Goal: Task Accomplishment & Management: Manage account settings

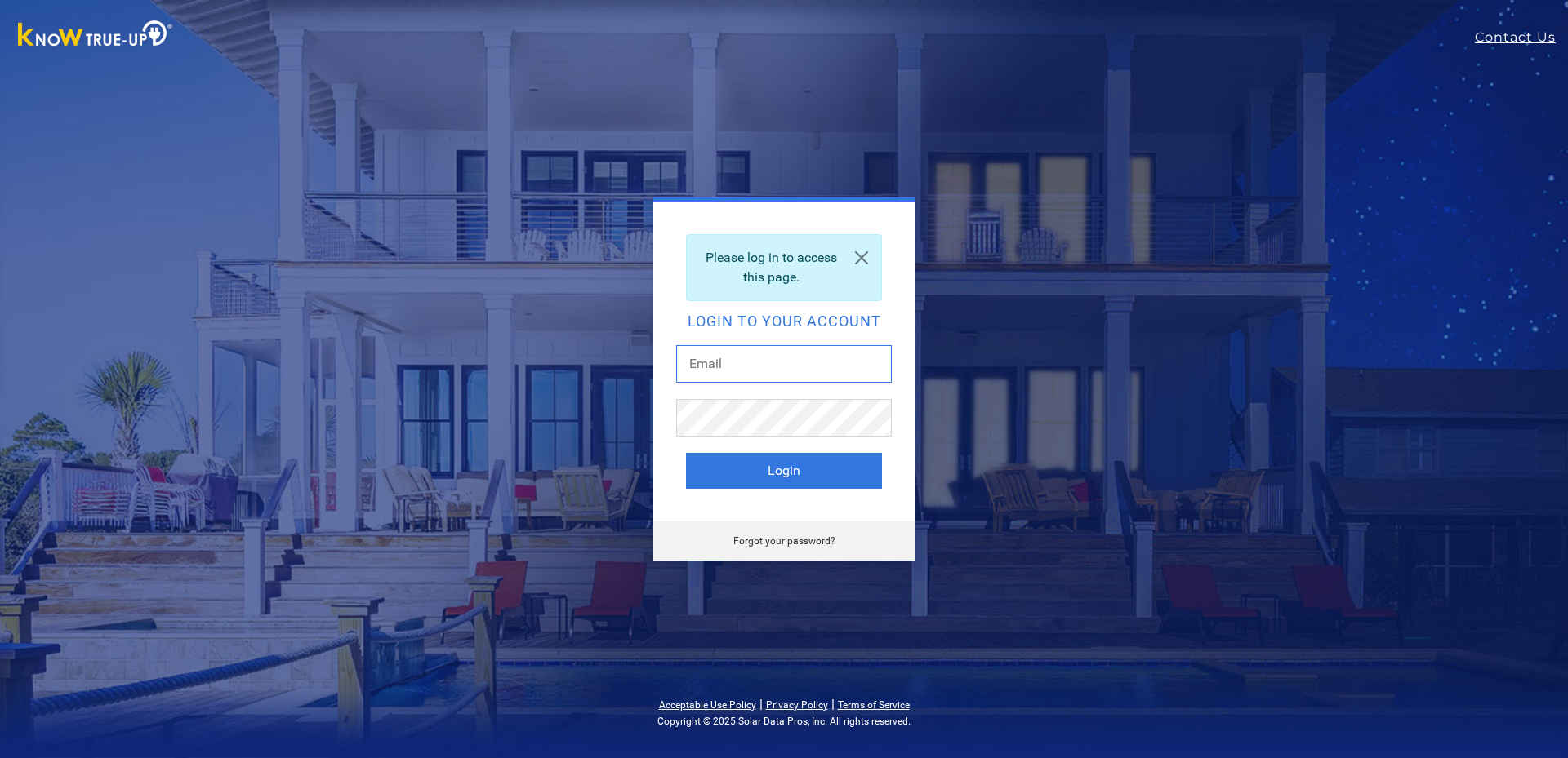
type input "[EMAIL_ADDRESS][DOMAIN_NAME]"
click at [751, 481] on button "Login" at bounding box center [784, 471] width 196 height 36
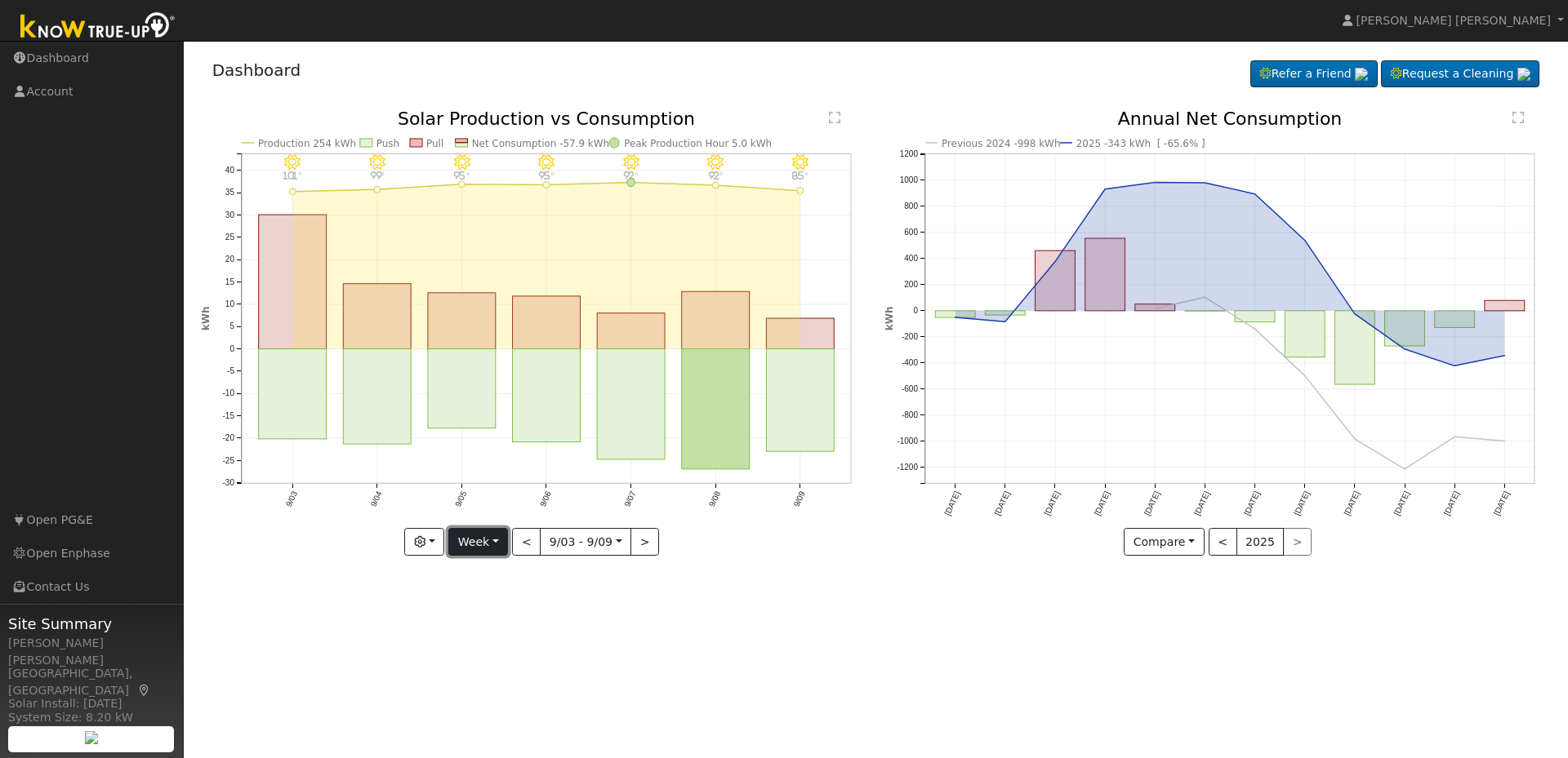
click at [481, 548] on button "Week" at bounding box center [478, 542] width 60 height 28
click at [489, 614] on link "Month" at bounding box center [506, 622] width 114 height 23
type input "2025-08-01"
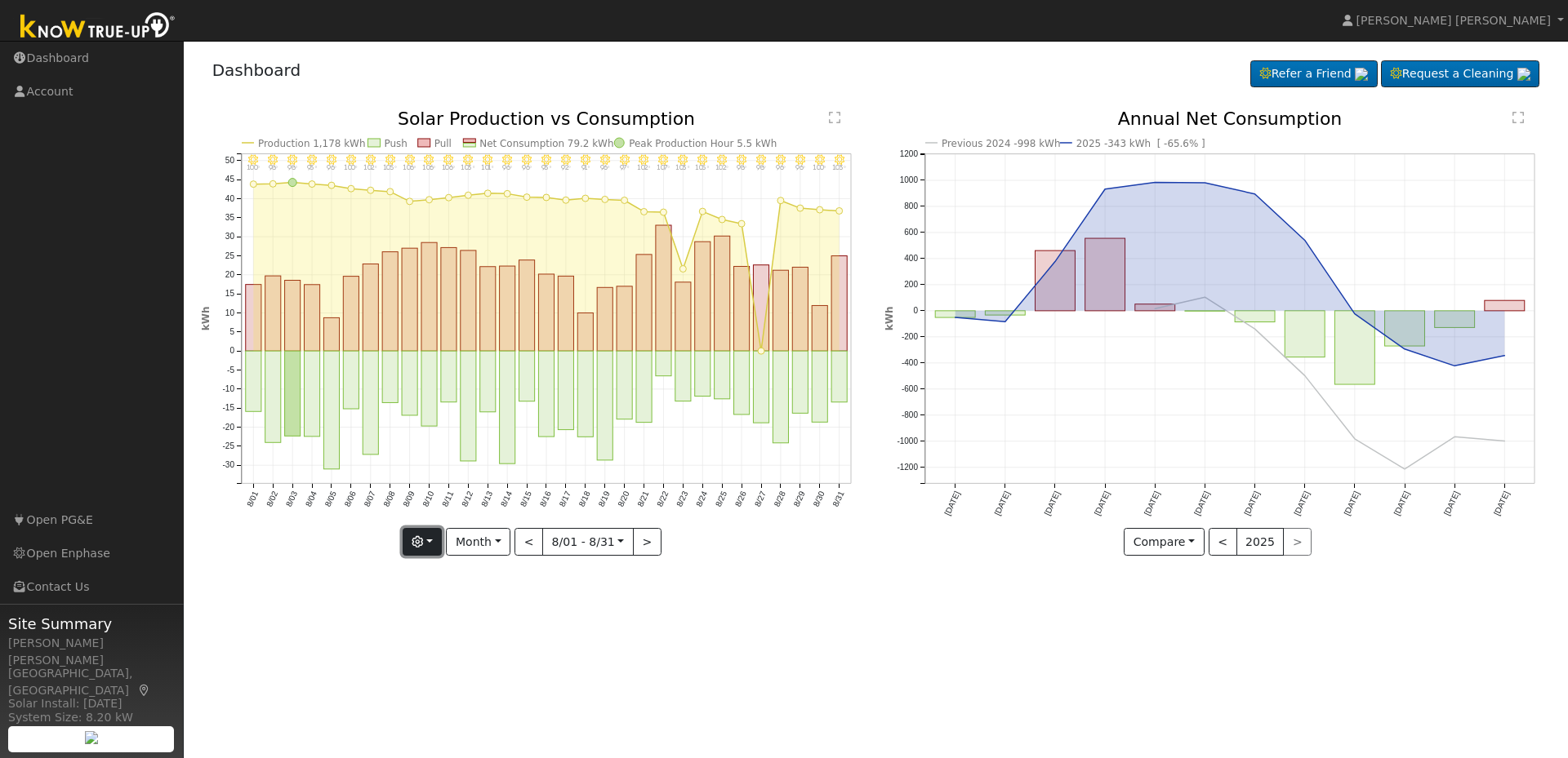
click at [435, 543] on button "button" at bounding box center [422, 542] width 40 height 28
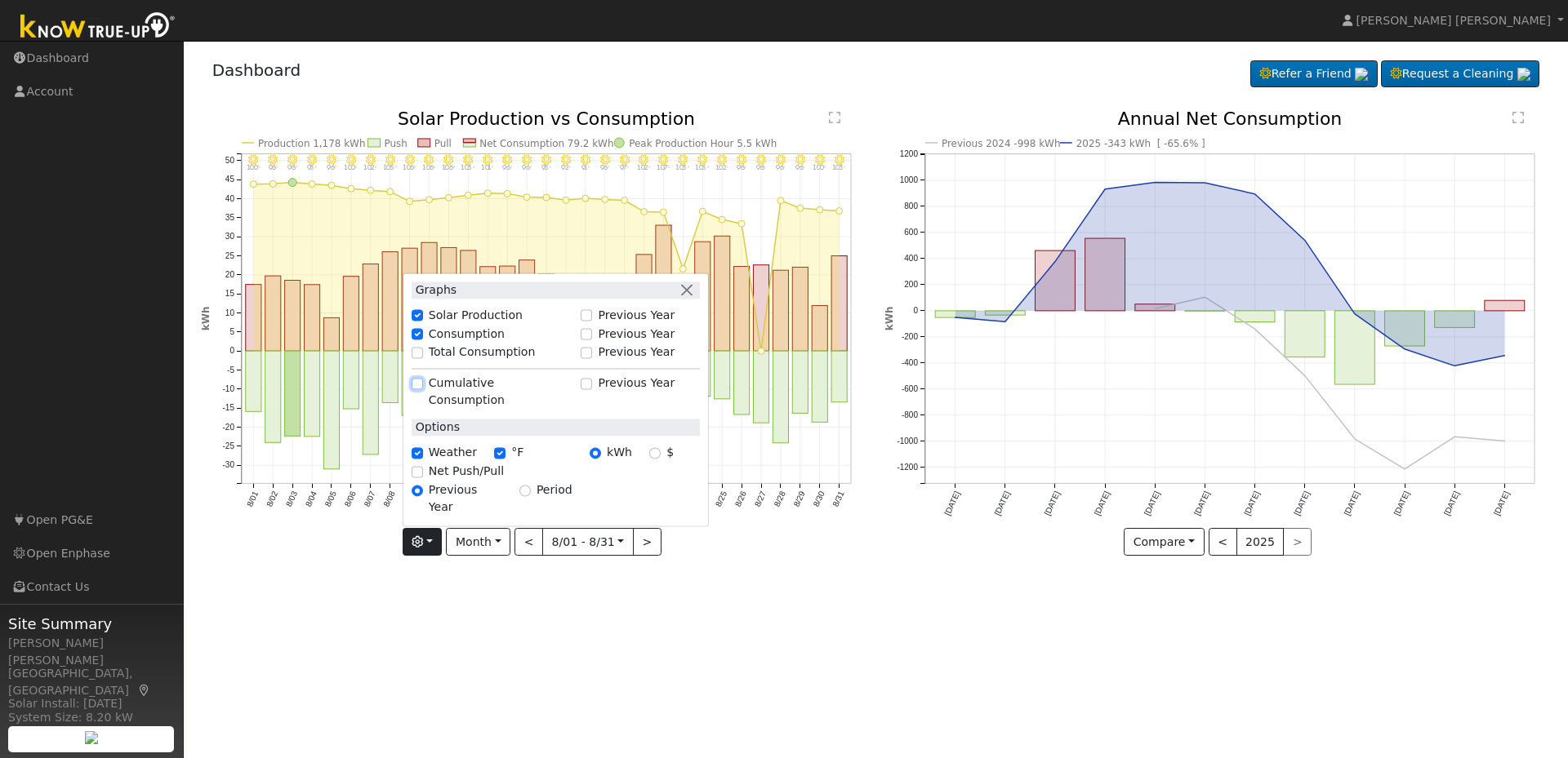
click at [423, 389] on input "Cumulative Consumption" at bounding box center [417, 383] width 11 height 11
checkbox input "true"
checkbox input "false"
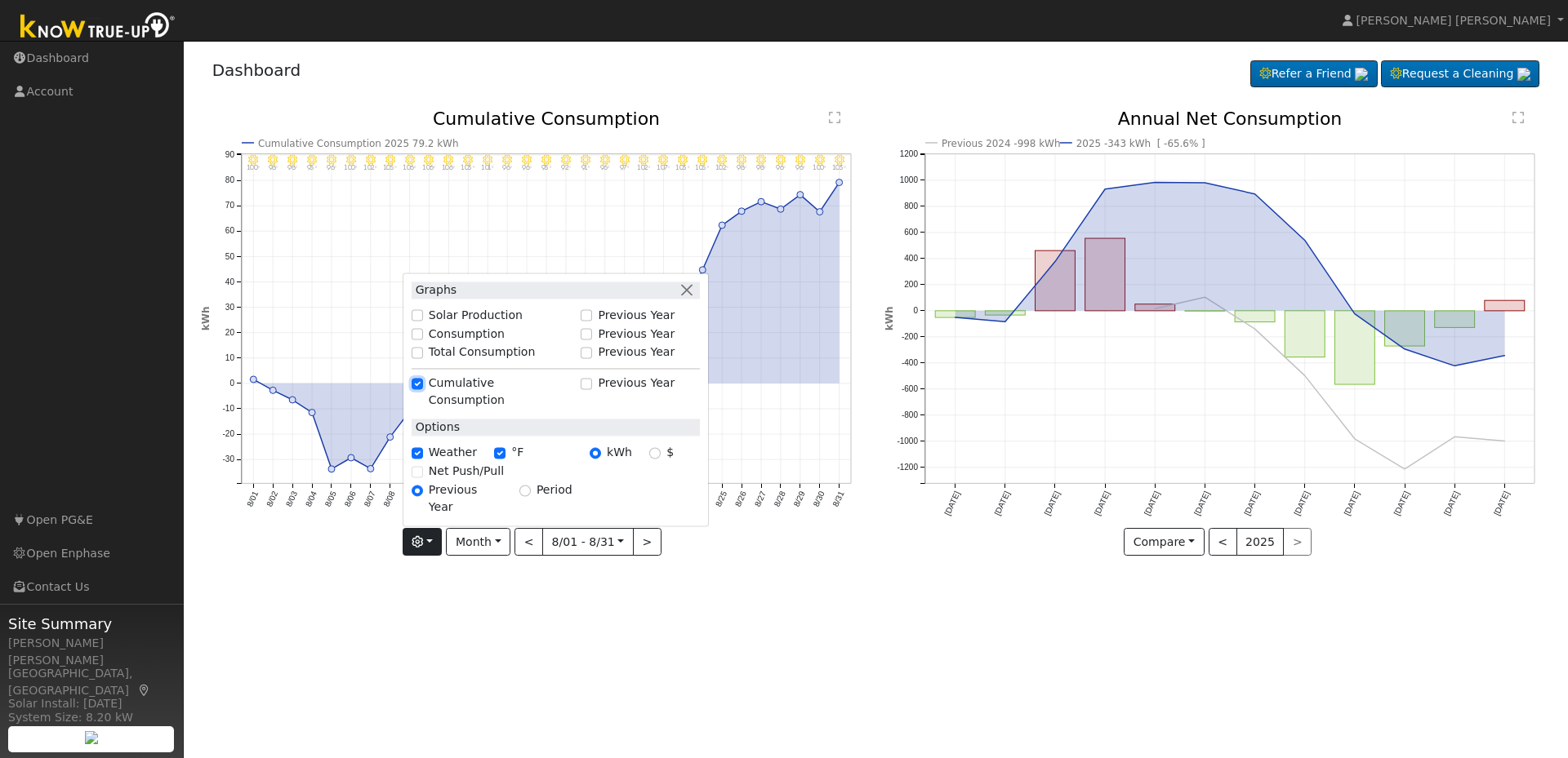
click at [423, 389] on input "Cumulative Consumption" at bounding box center [417, 383] width 11 height 11
checkbox input "false"
checkbox input "true"
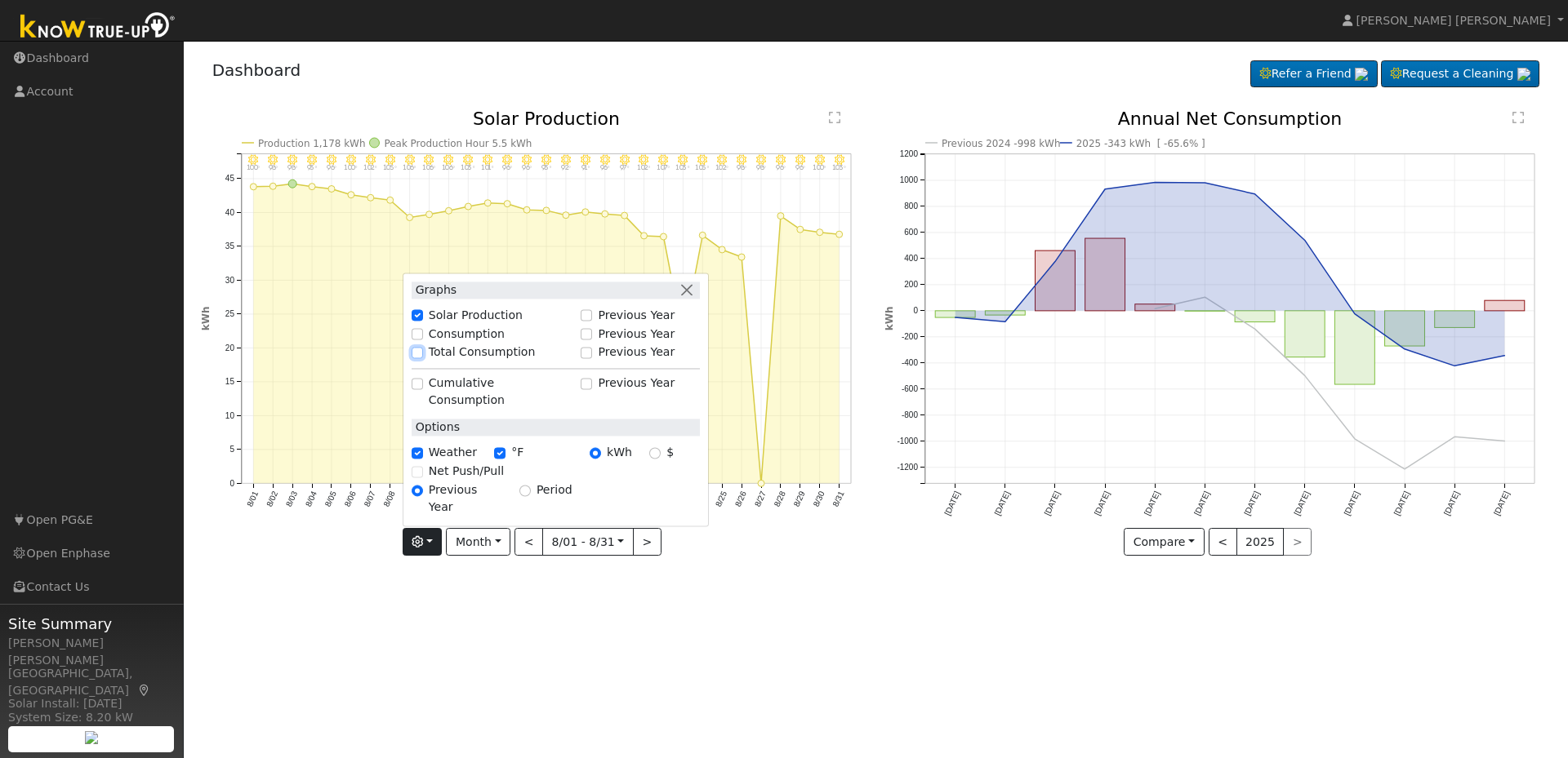
click at [420, 358] on input "Total Consumption" at bounding box center [417, 352] width 11 height 11
checkbox input "true"
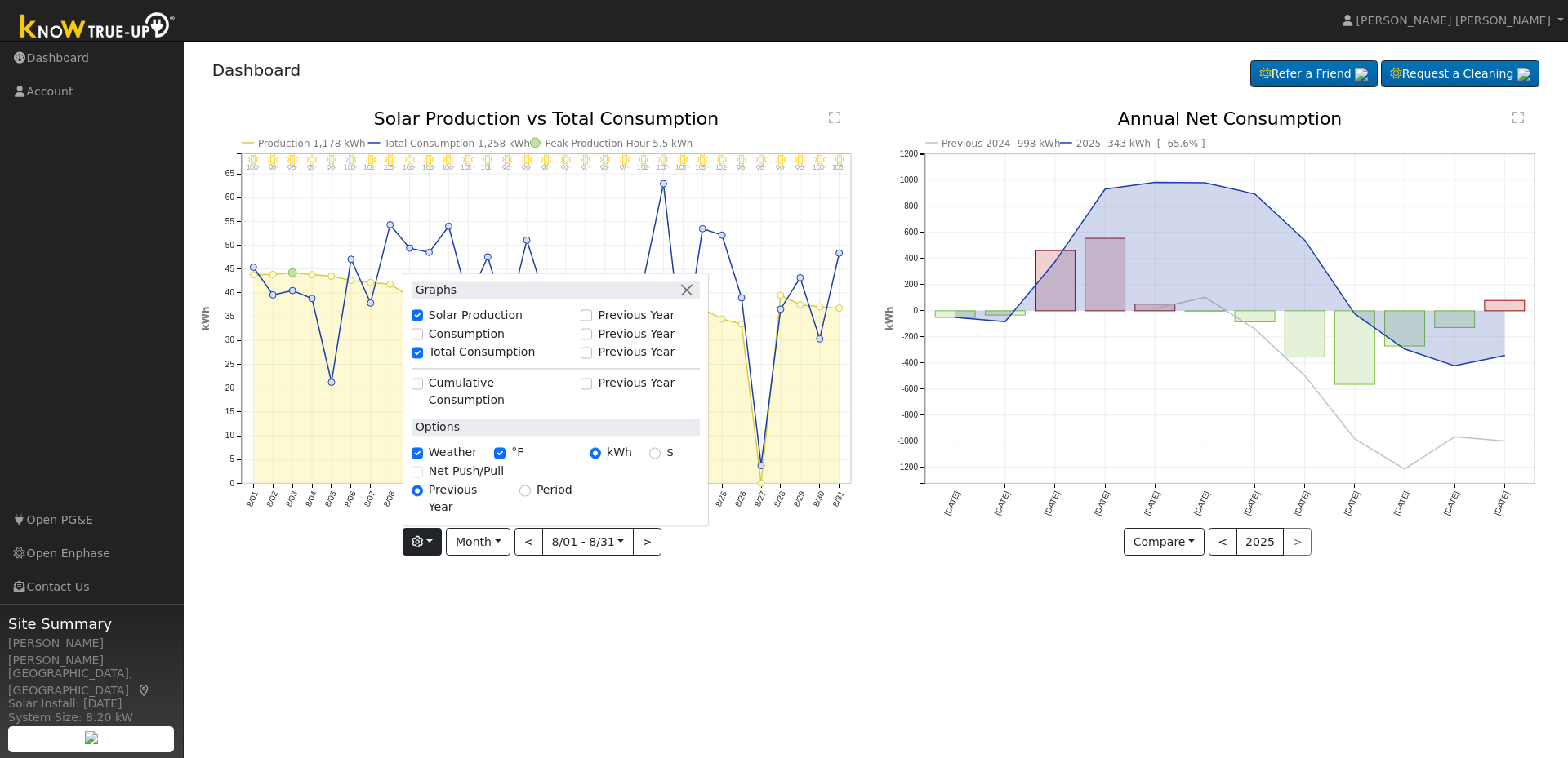
click at [420, 362] on div "Total Consumption" at bounding box center [492, 352] width 161 height 17
click at [421, 341] on input "Consumption" at bounding box center [417, 335] width 11 height 11
checkbox input "true"
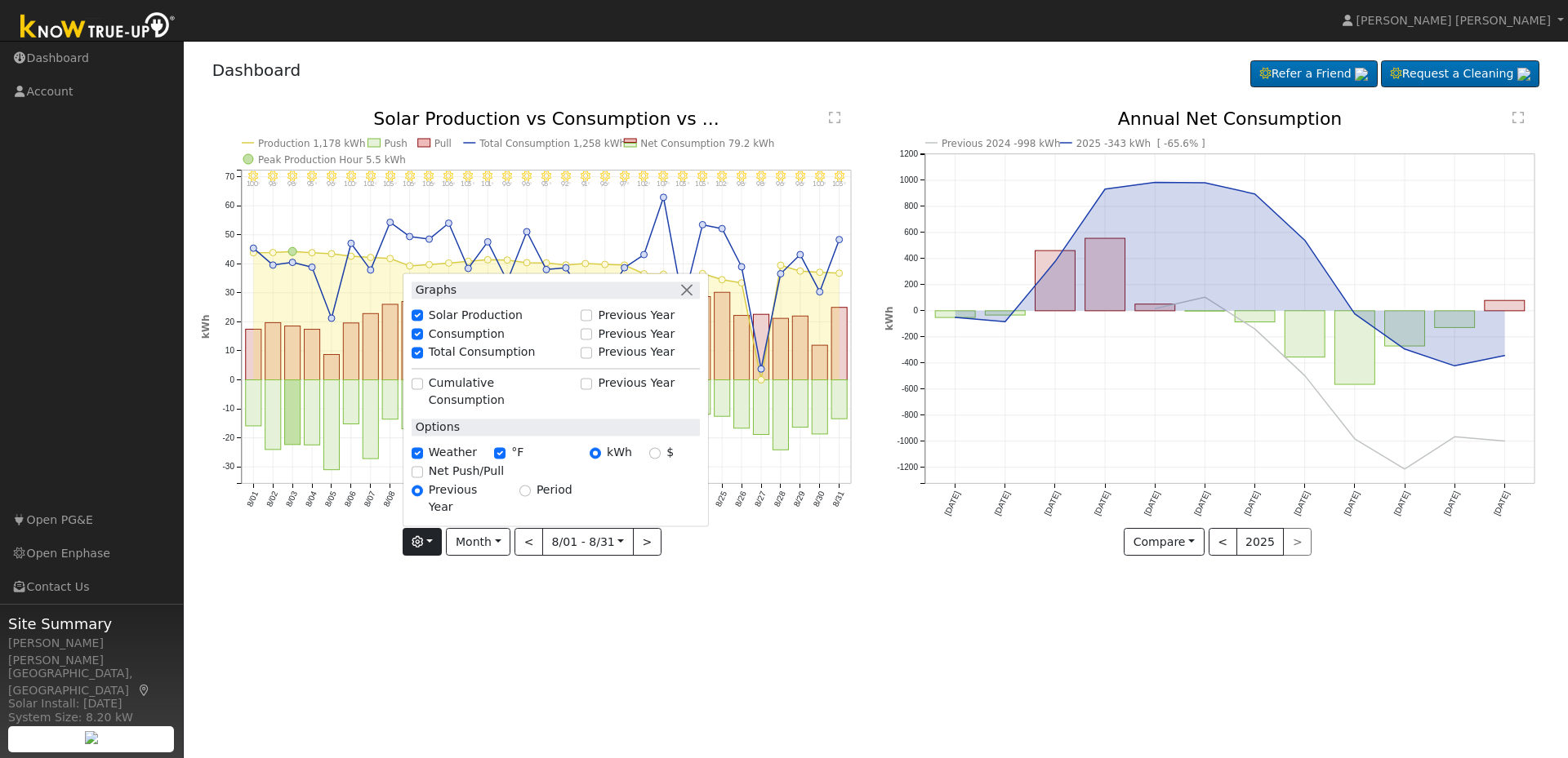
click at [337, 568] on div "8/31 - Clear 103° 8/30 - Clear 100° 8/29 - Clear 96° 8/28 - Clear 96° 8/27 - Cl…" at bounding box center [534, 345] width 684 height 470
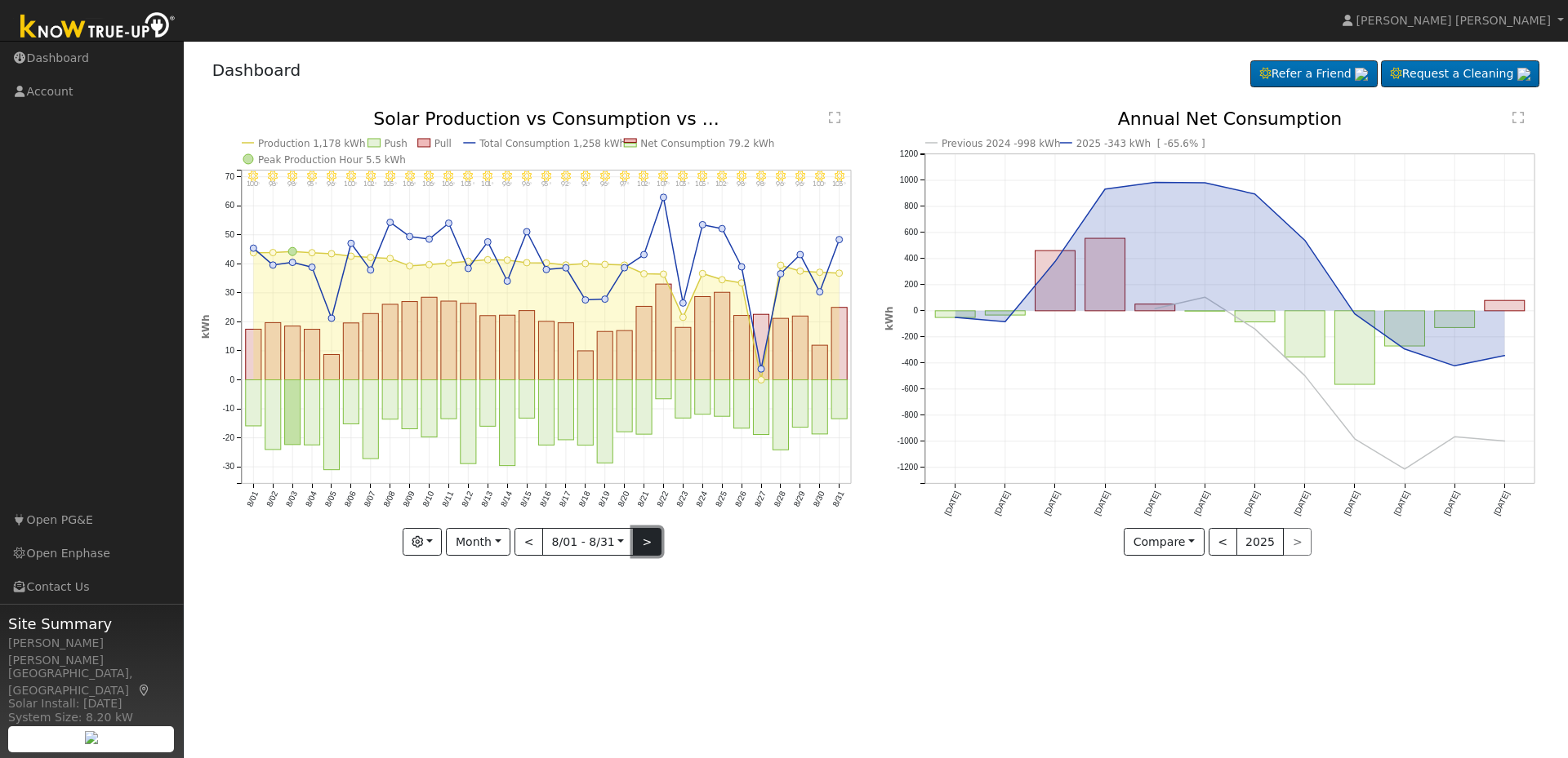
click at [635, 543] on button ">" at bounding box center [647, 542] width 28 height 28
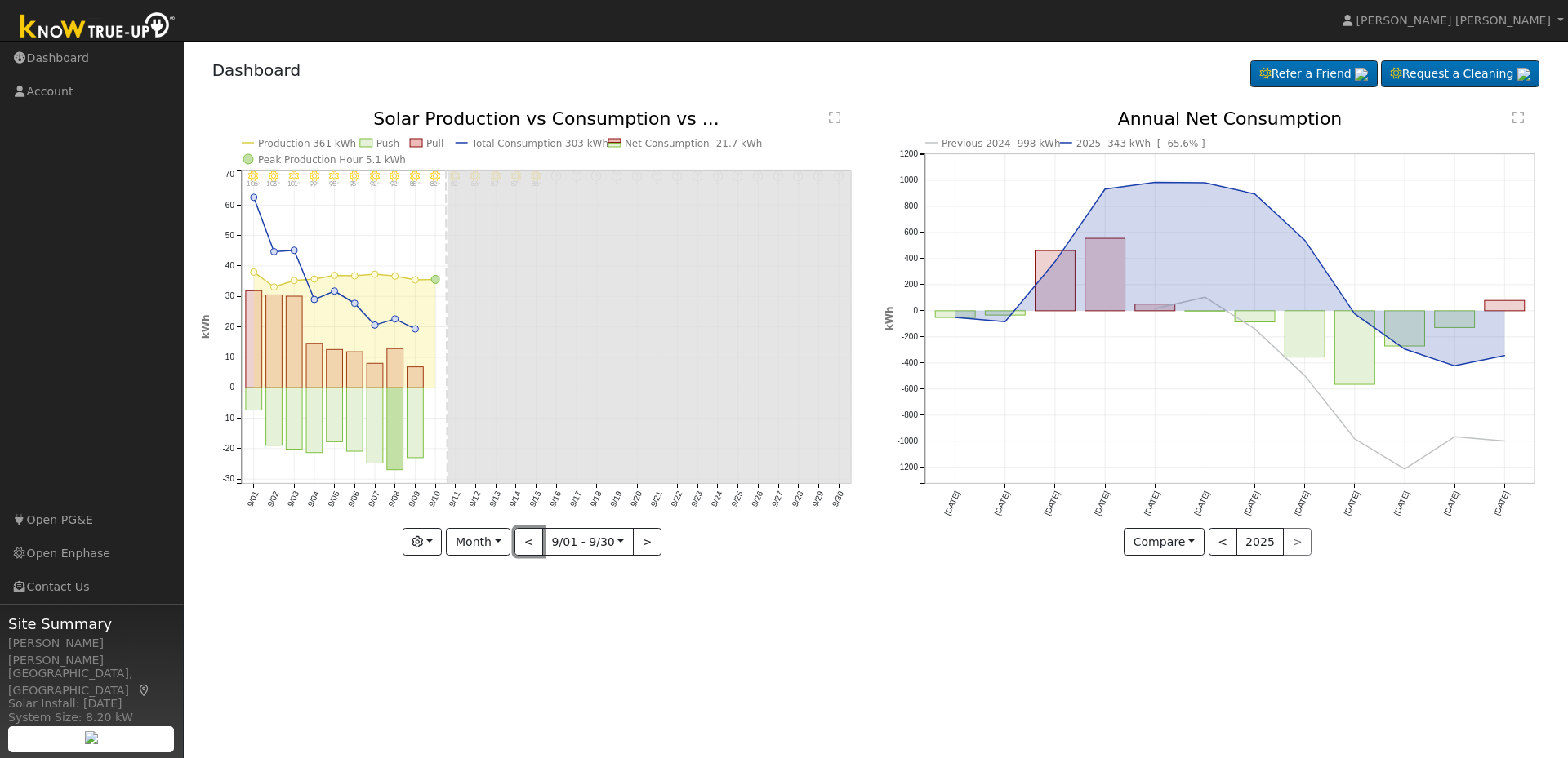
click at [528, 542] on button "<" at bounding box center [529, 542] width 28 height 28
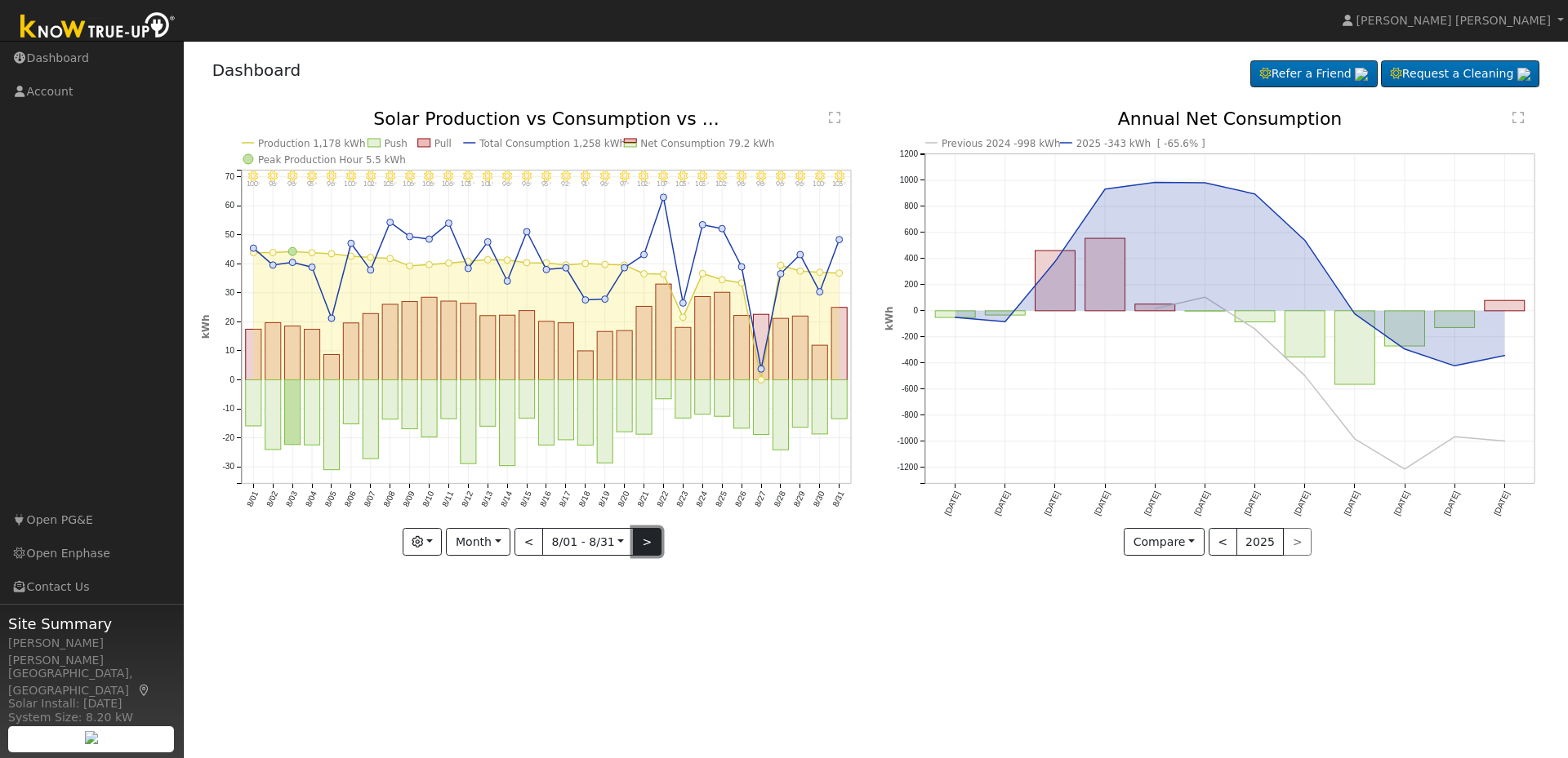
click at [640, 542] on button ">" at bounding box center [647, 542] width 28 height 28
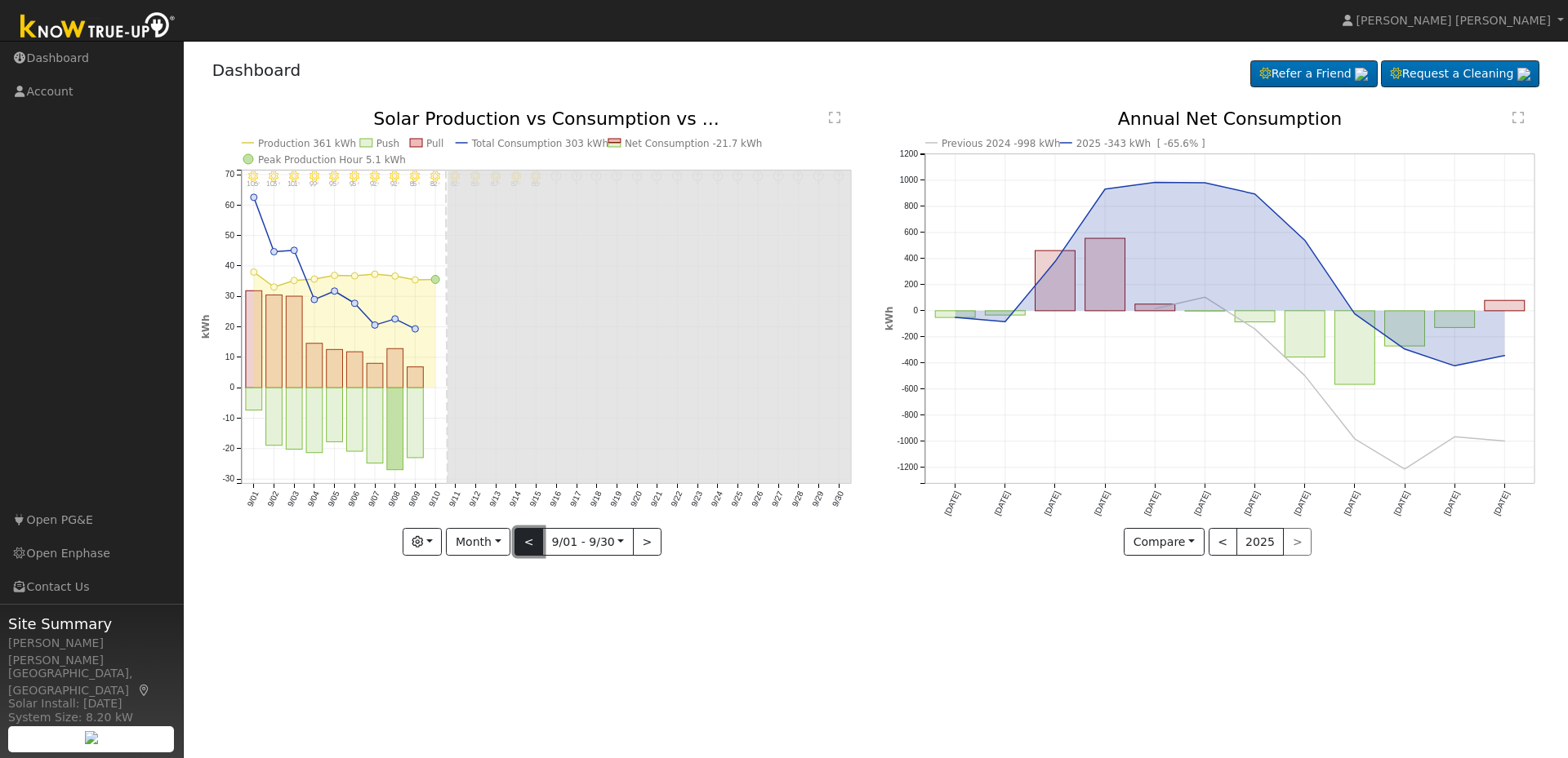
click at [529, 544] on button "<" at bounding box center [529, 542] width 28 height 28
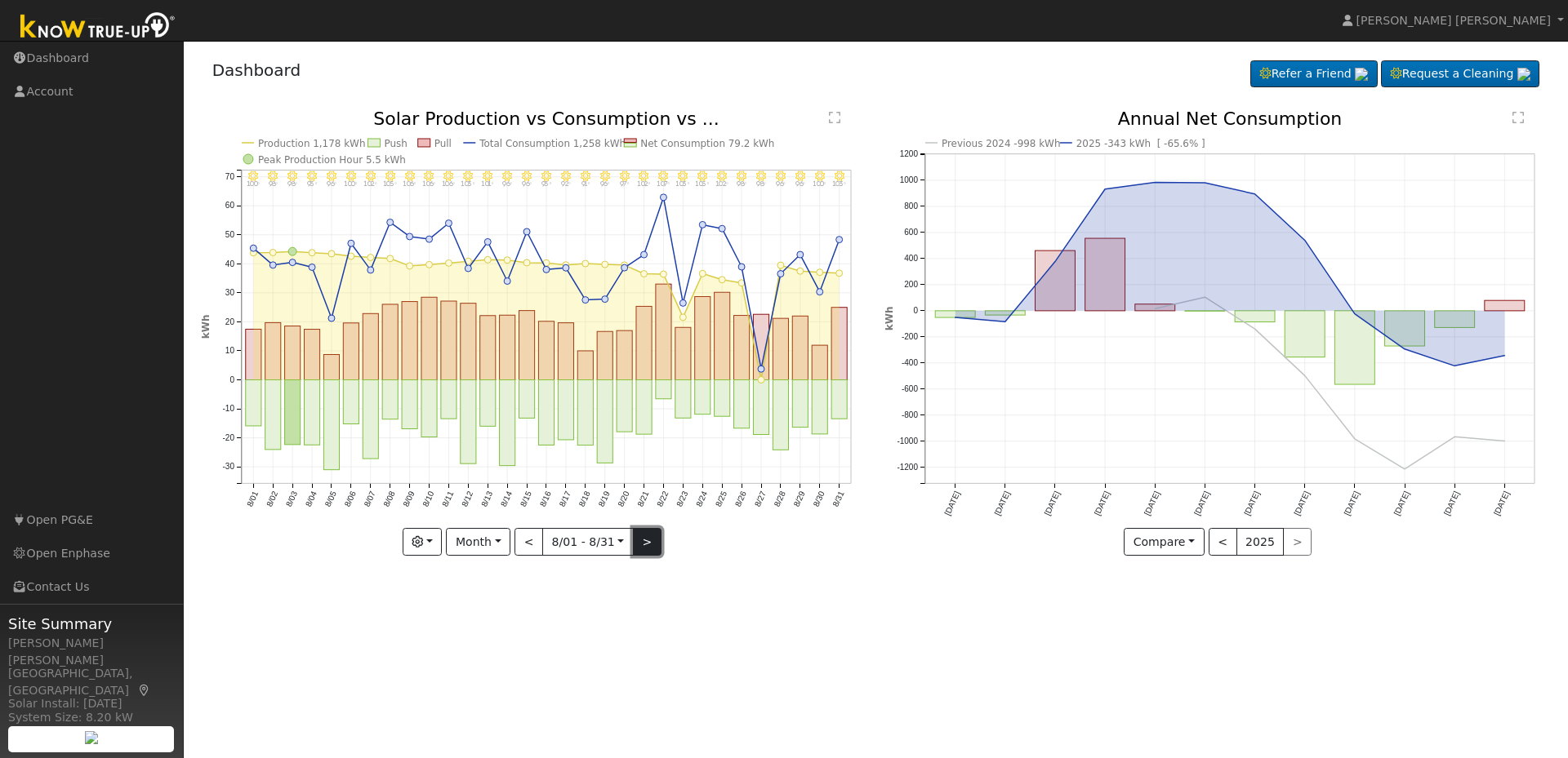
drag, startPoint x: 638, startPoint y: 546, endPoint x: 633, endPoint y: 531, distance: 15.8
click at [638, 546] on button ">" at bounding box center [647, 542] width 28 height 28
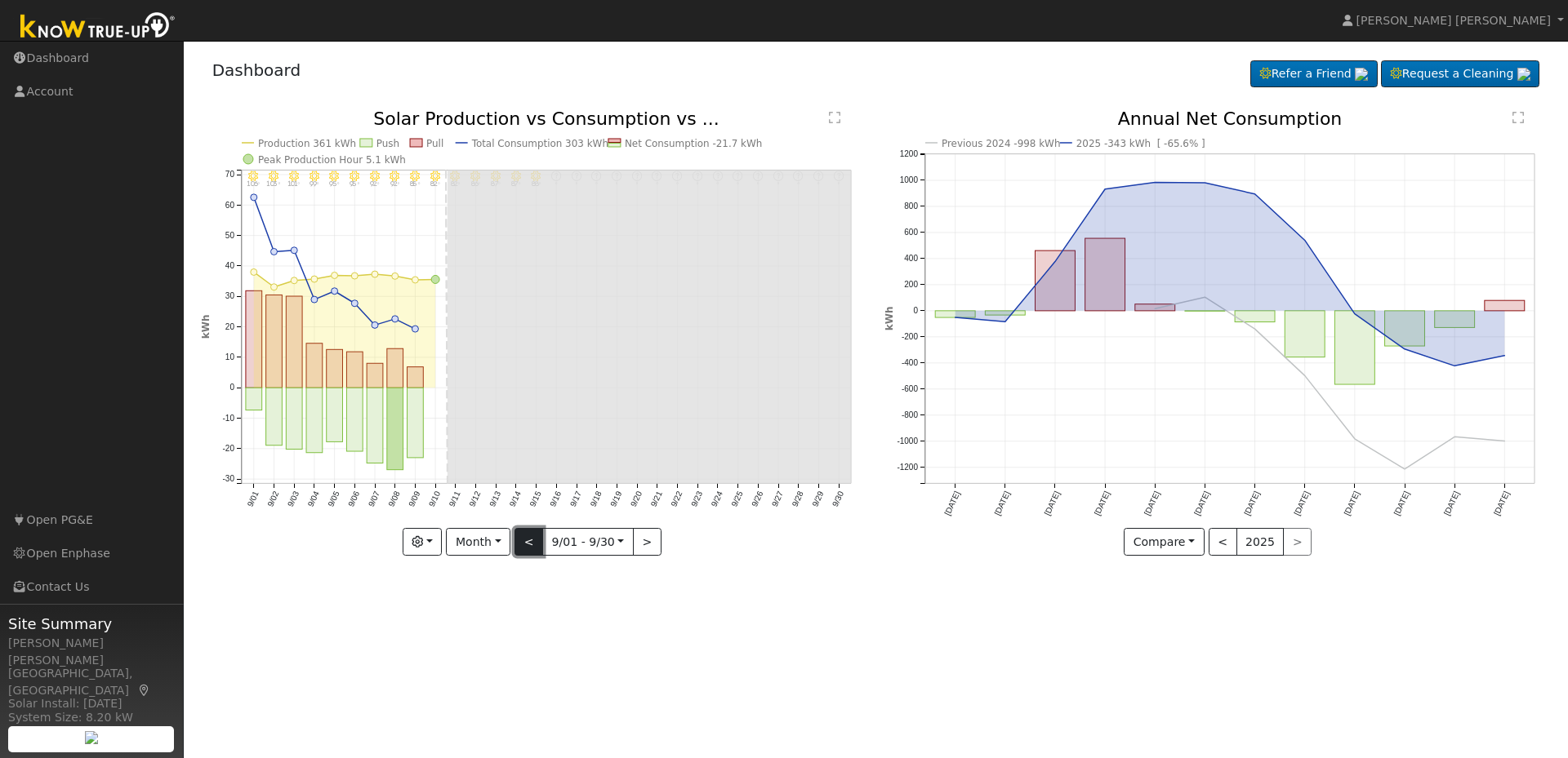
click at [536, 543] on button "<" at bounding box center [529, 542] width 28 height 28
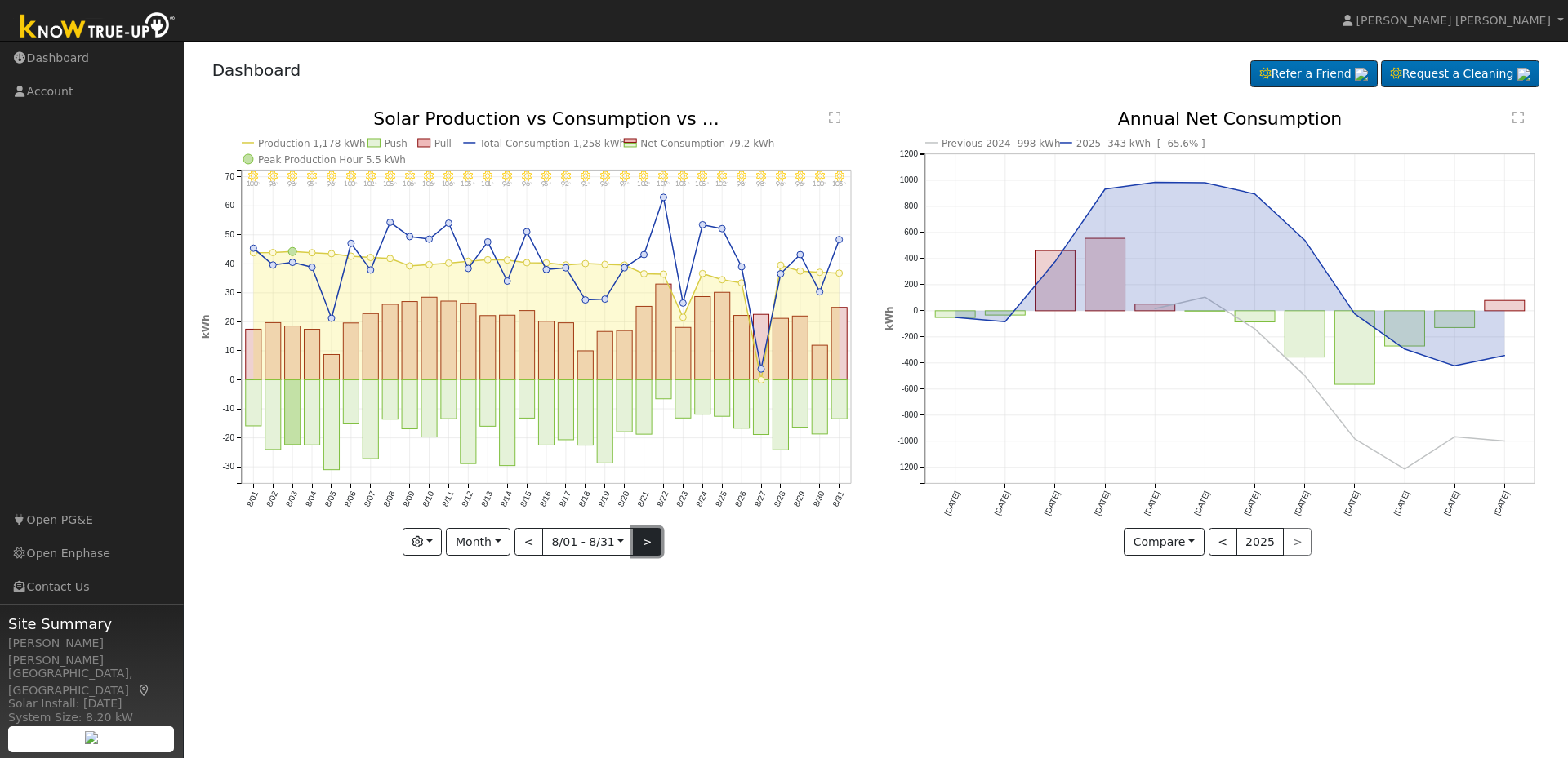
click at [648, 545] on button ">" at bounding box center [647, 542] width 28 height 28
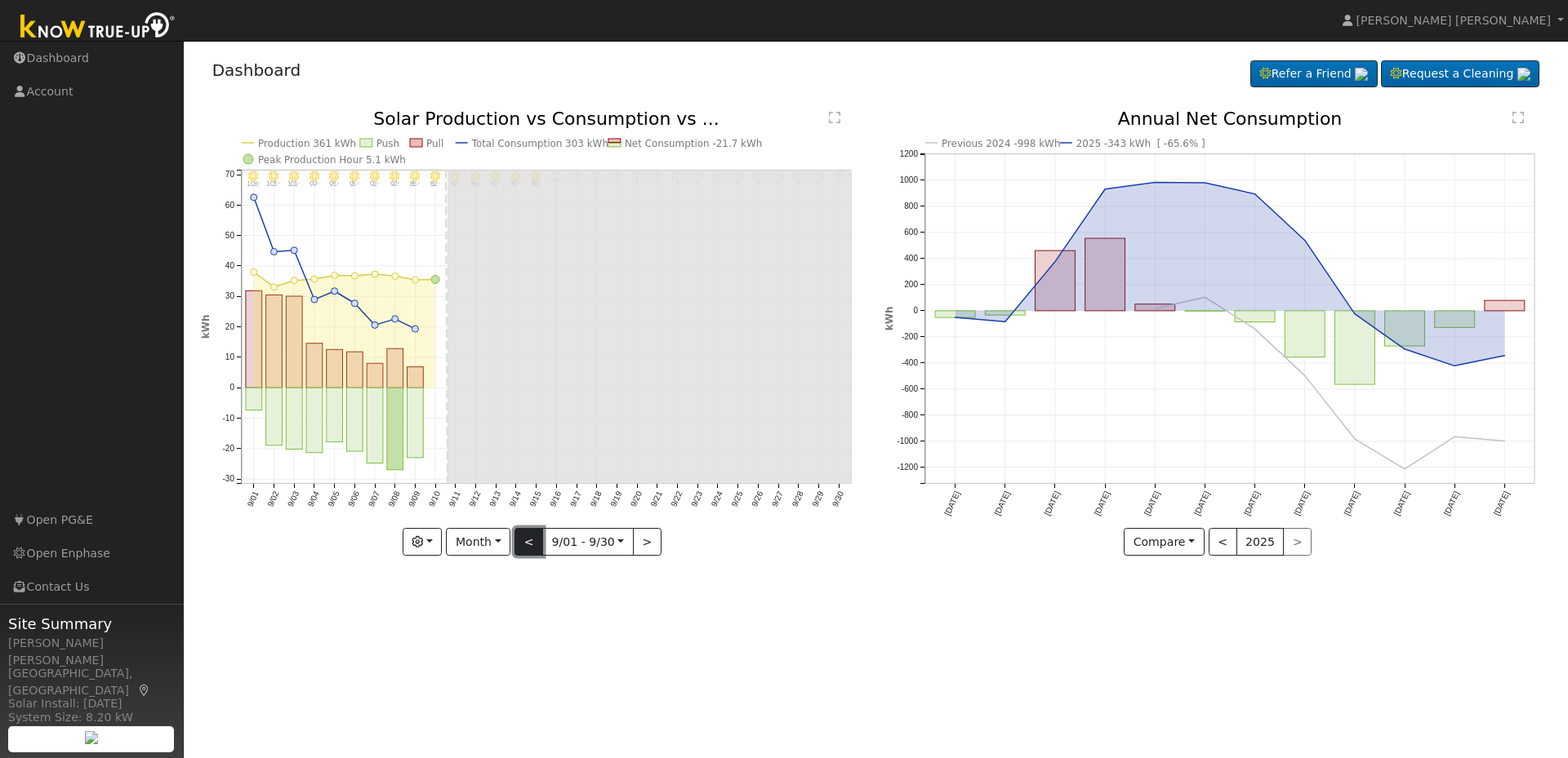
click at [538, 545] on button "<" at bounding box center [529, 542] width 28 height 28
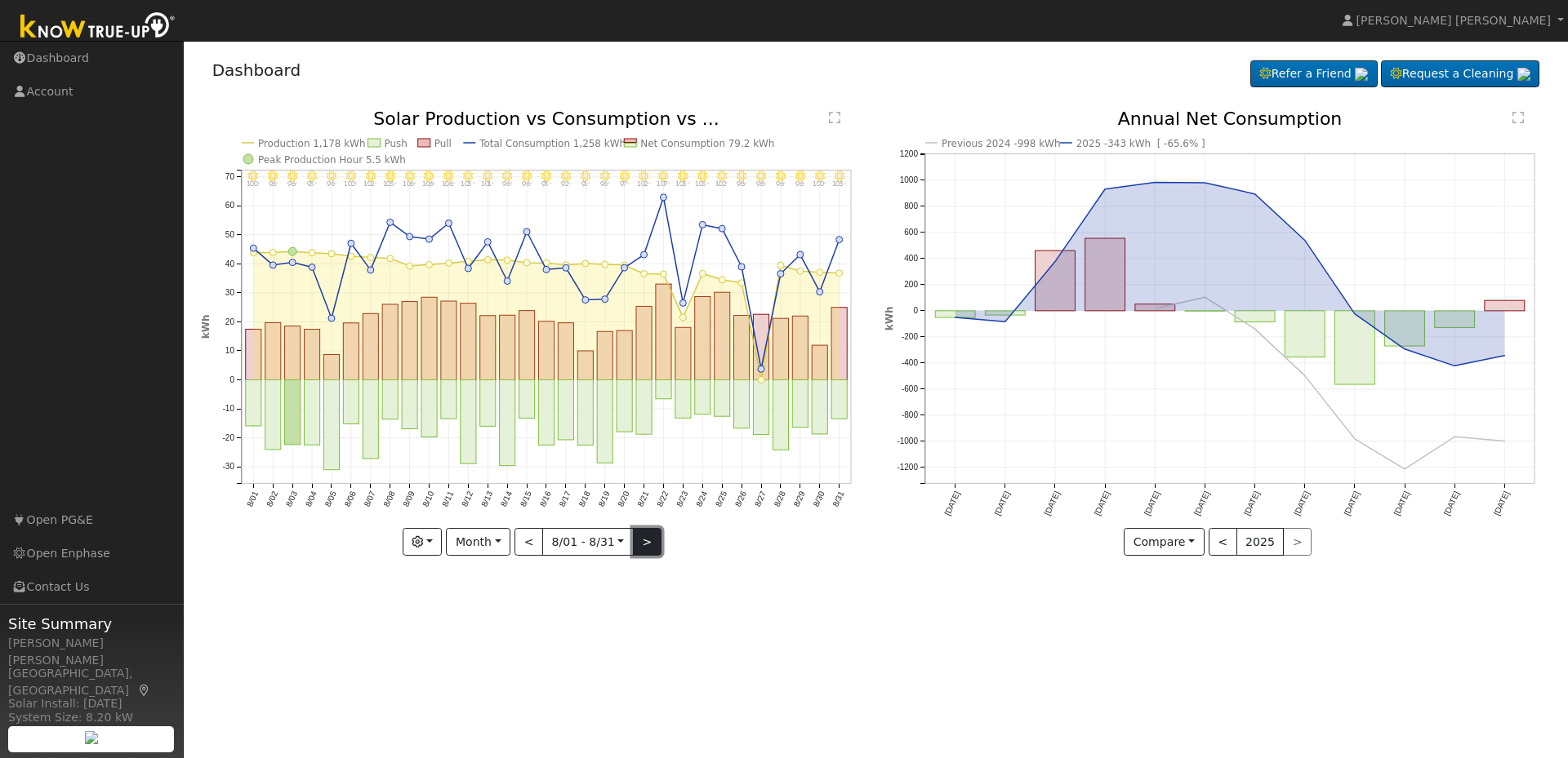
click at [645, 547] on button ">" at bounding box center [647, 542] width 28 height 28
type input "2025-09-01"
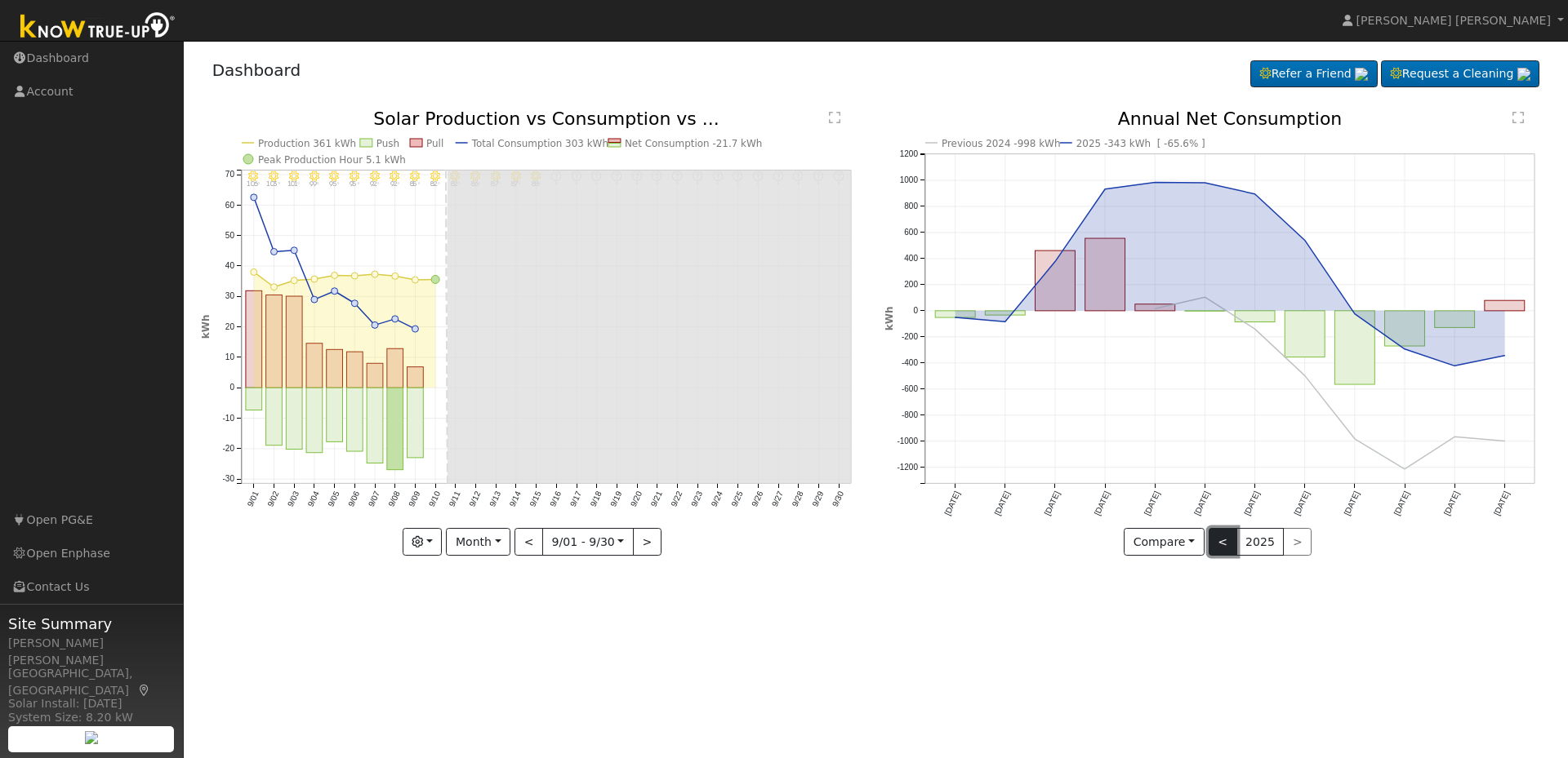
click at [1223, 545] on button "<" at bounding box center [1223, 542] width 28 height 28
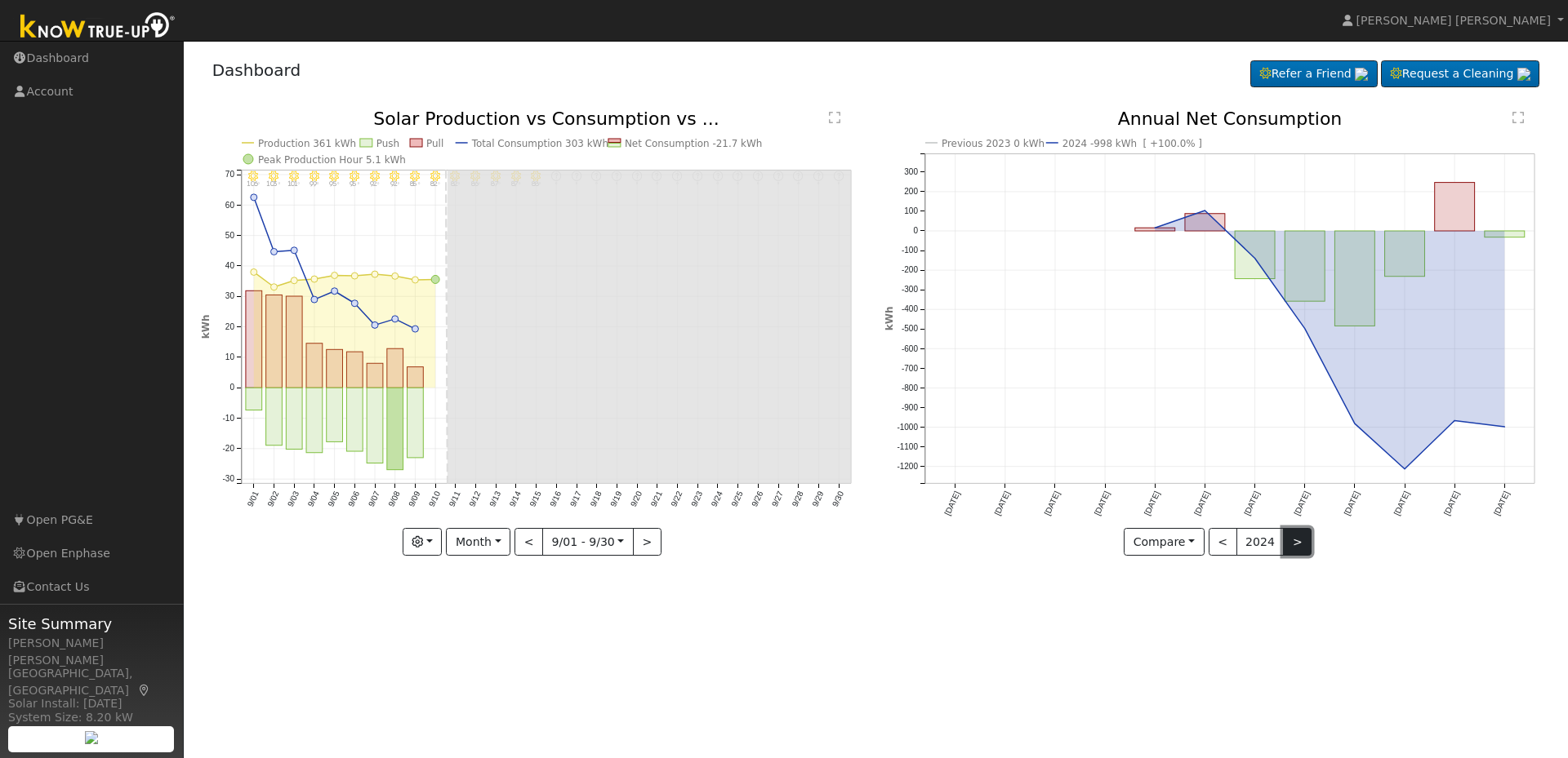
click at [1291, 544] on button ">" at bounding box center [1297, 542] width 28 height 28
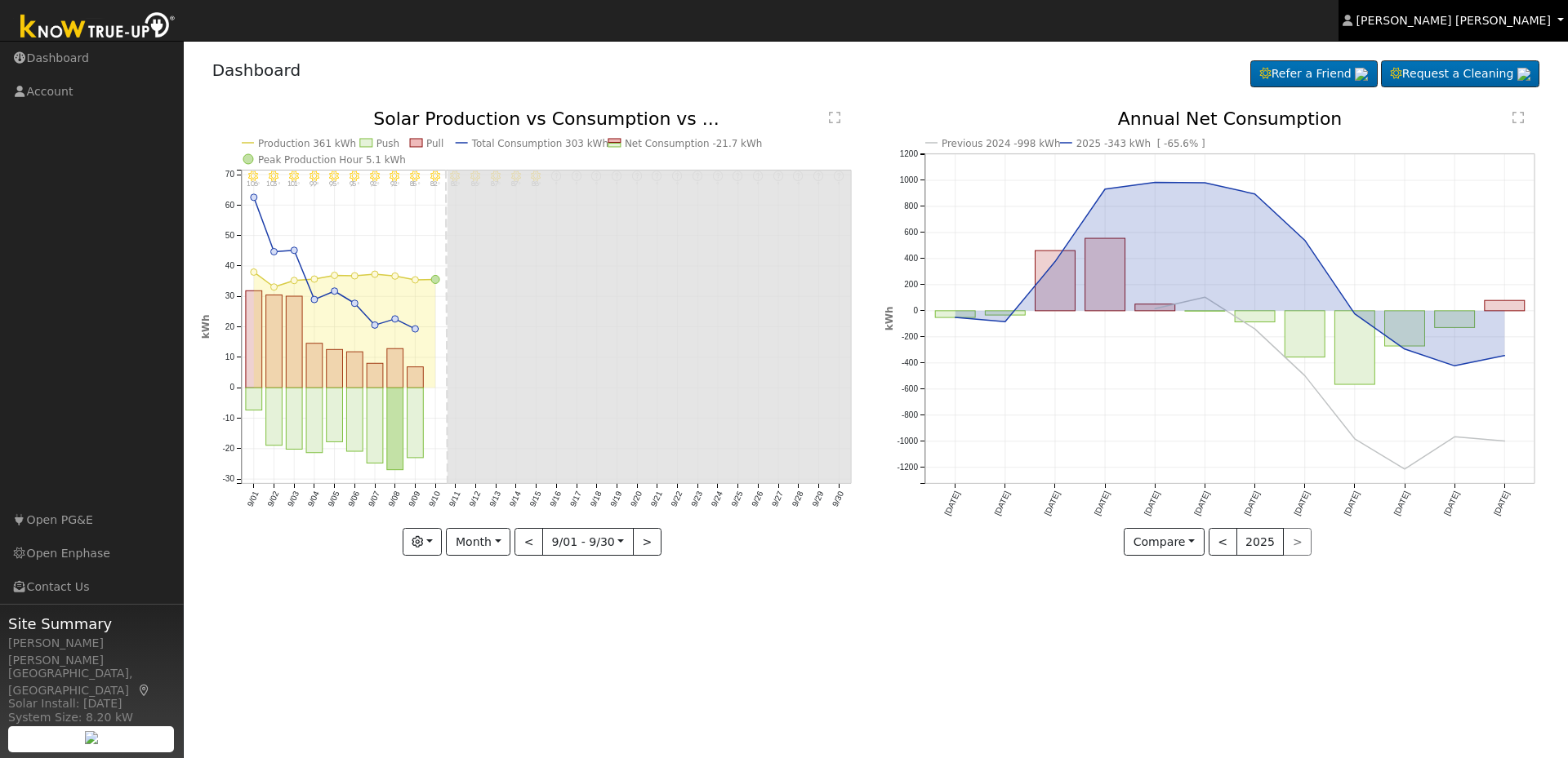
click at [1520, 17] on span "Tumas Bagdasarian" at bounding box center [1453, 20] width 195 height 13
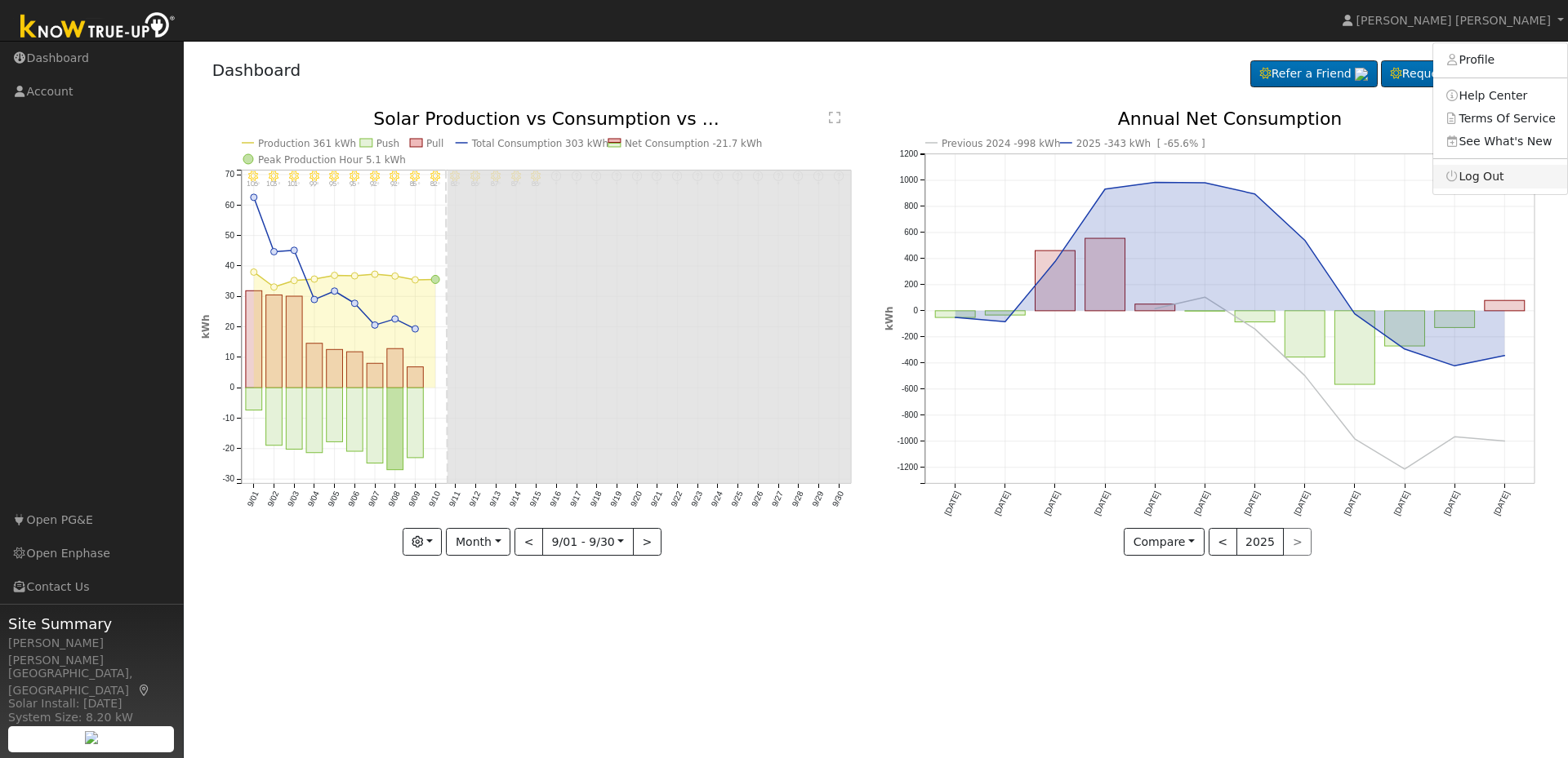
click at [1461, 185] on link "Log Out" at bounding box center [1500, 176] width 134 height 23
